Goal: Download file/media

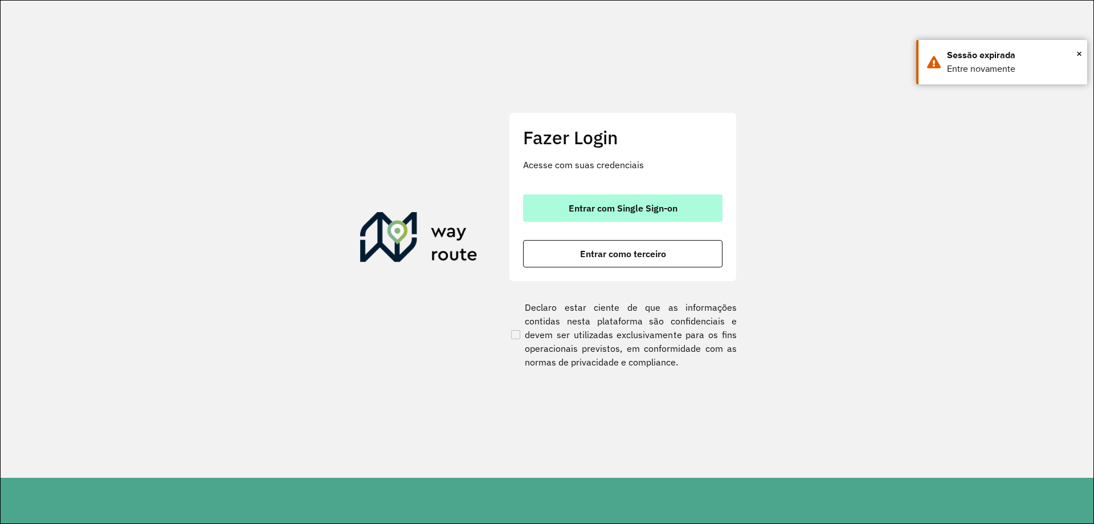
click at [609, 219] on button "Entrar com Single Sign-on" at bounding box center [623, 207] width 200 height 27
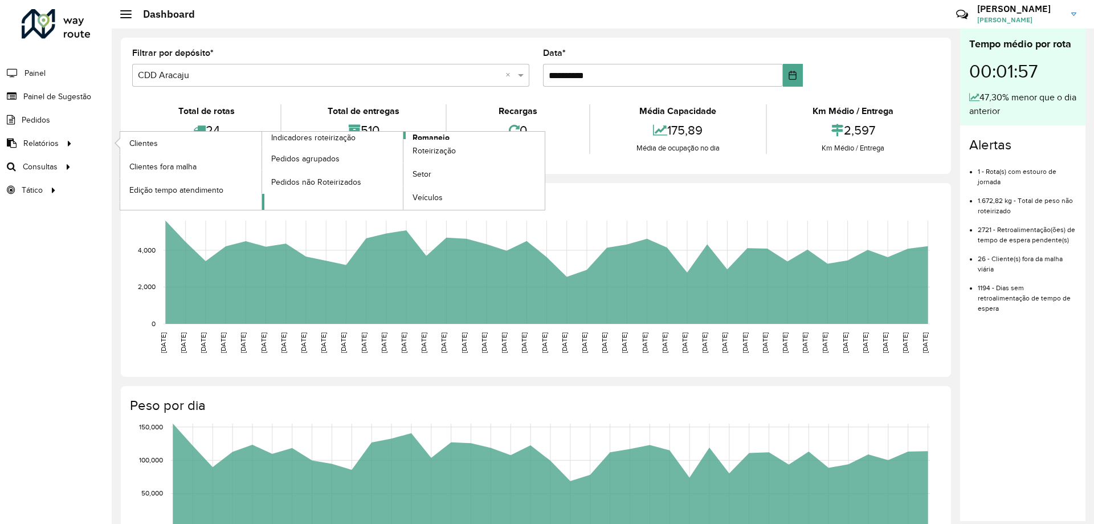
click at [462, 136] on link "Romaneio" at bounding box center [403, 171] width 283 height 78
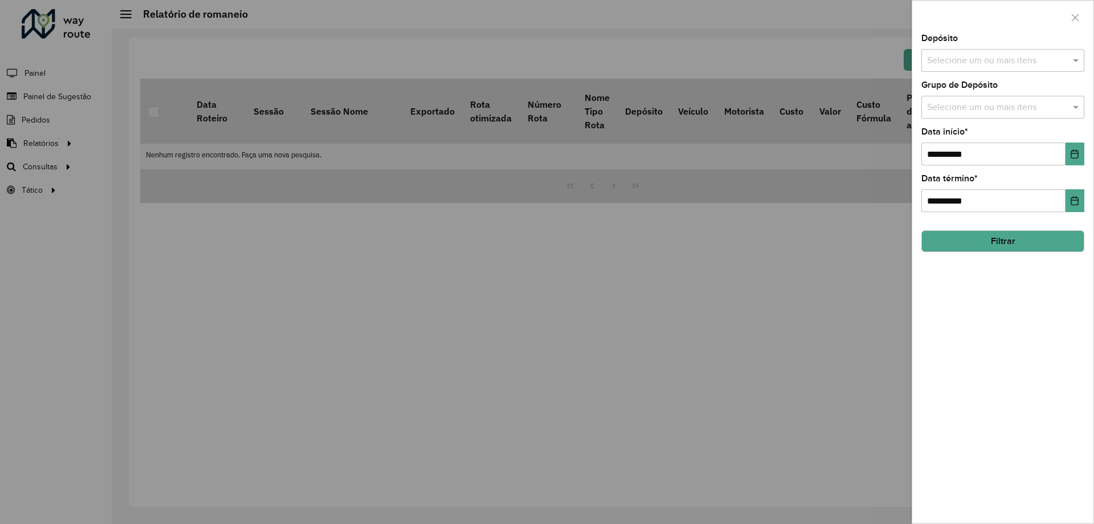
click at [1000, 245] on button "Filtrar" at bounding box center [1003, 241] width 163 height 22
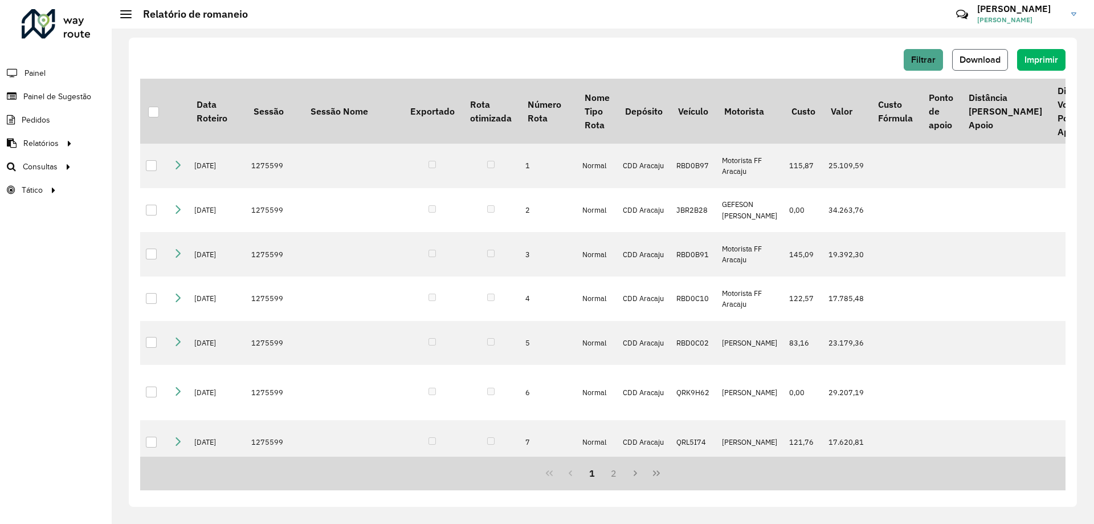
click at [980, 54] on button "Download" at bounding box center [981, 60] width 56 height 22
